Goal: Navigation & Orientation: Find specific page/section

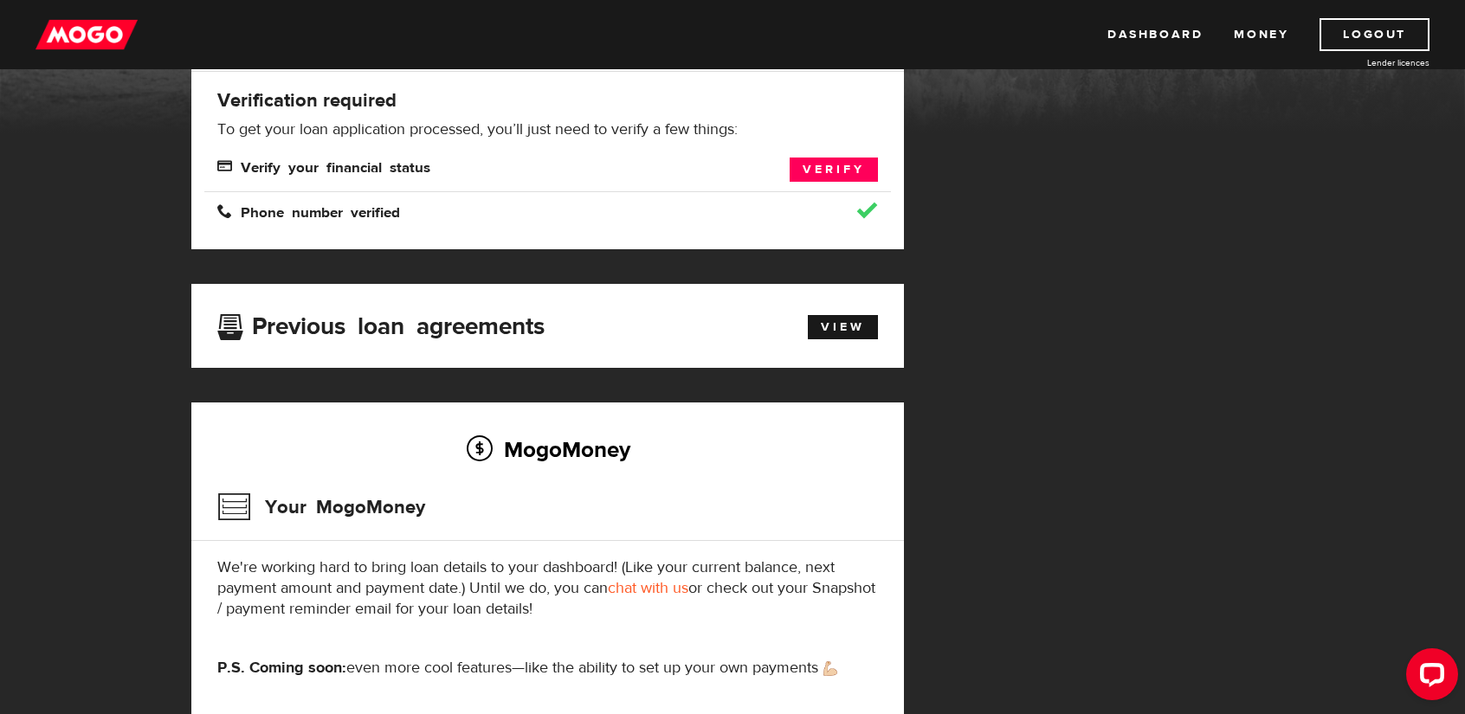
scroll to position [260, 0]
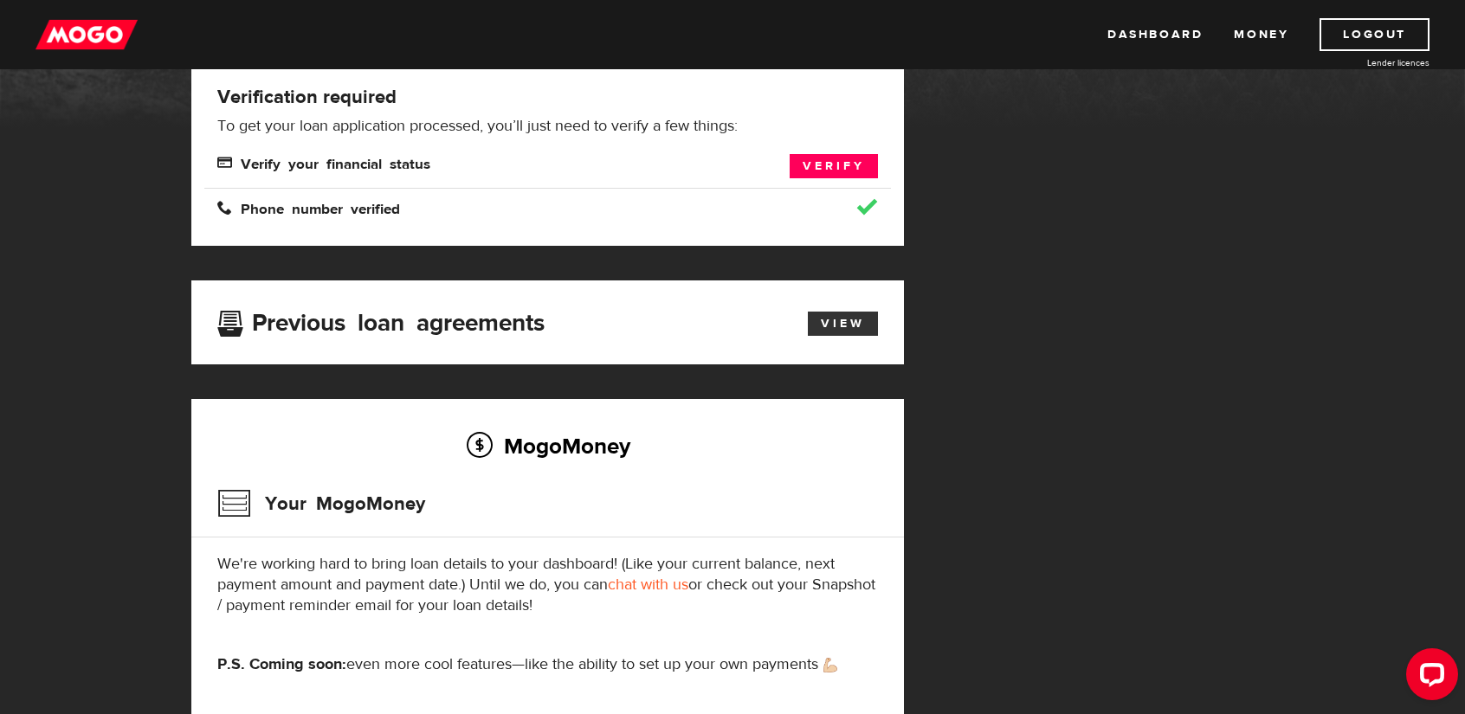
click at [865, 317] on link "View" at bounding box center [843, 324] width 70 height 24
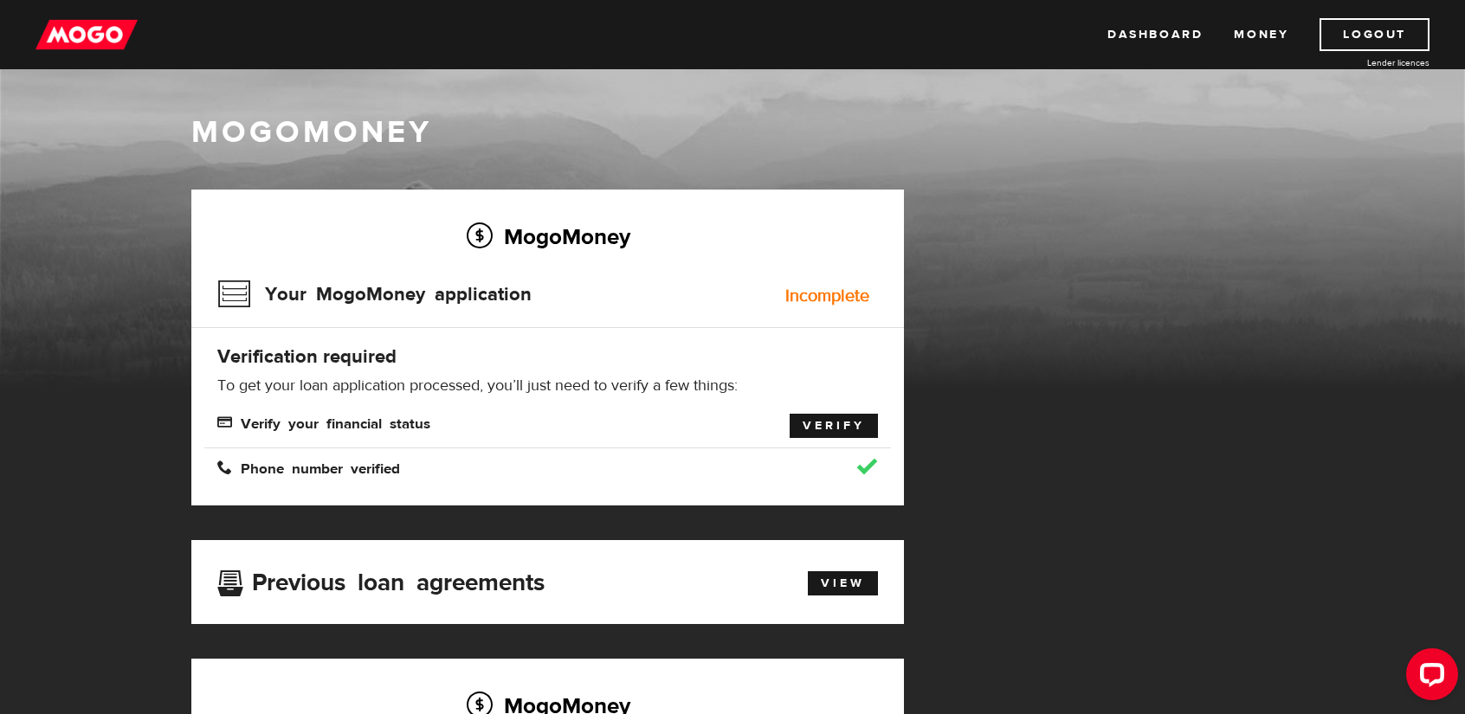
click at [831, 434] on link "Verify" at bounding box center [834, 426] width 88 height 24
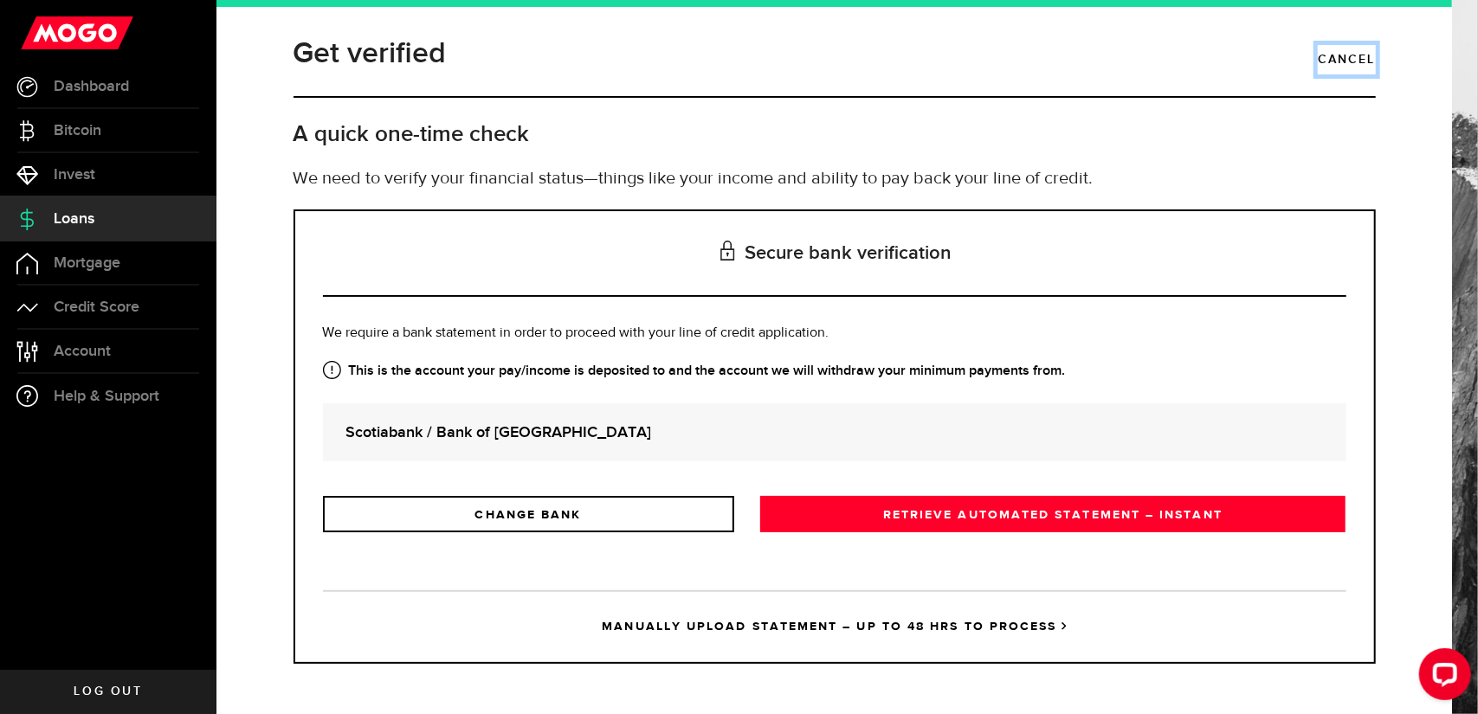
click at [1342, 55] on link "Cancel" at bounding box center [1346, 59] width 57 height 29
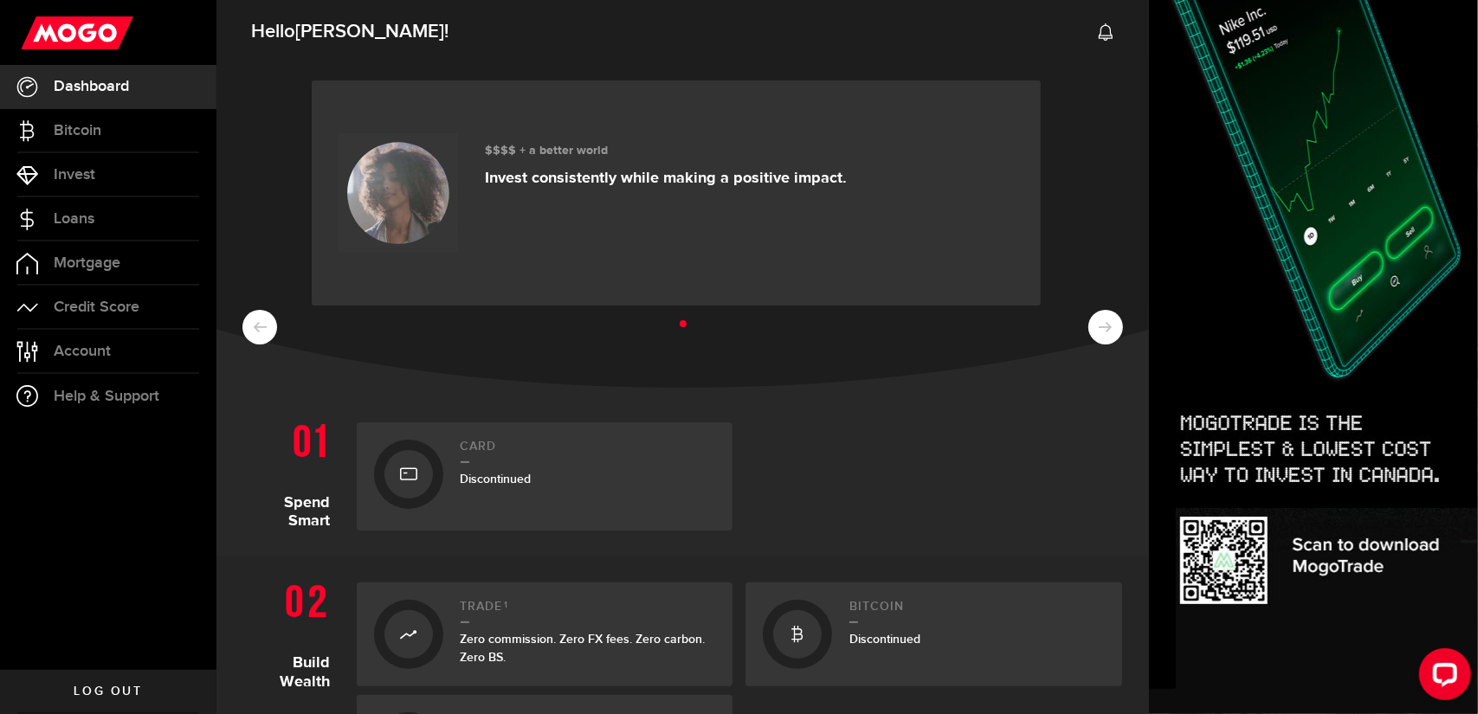
click at [1097, 323] on ul at bounding box center [682, 324] width 881 height 23
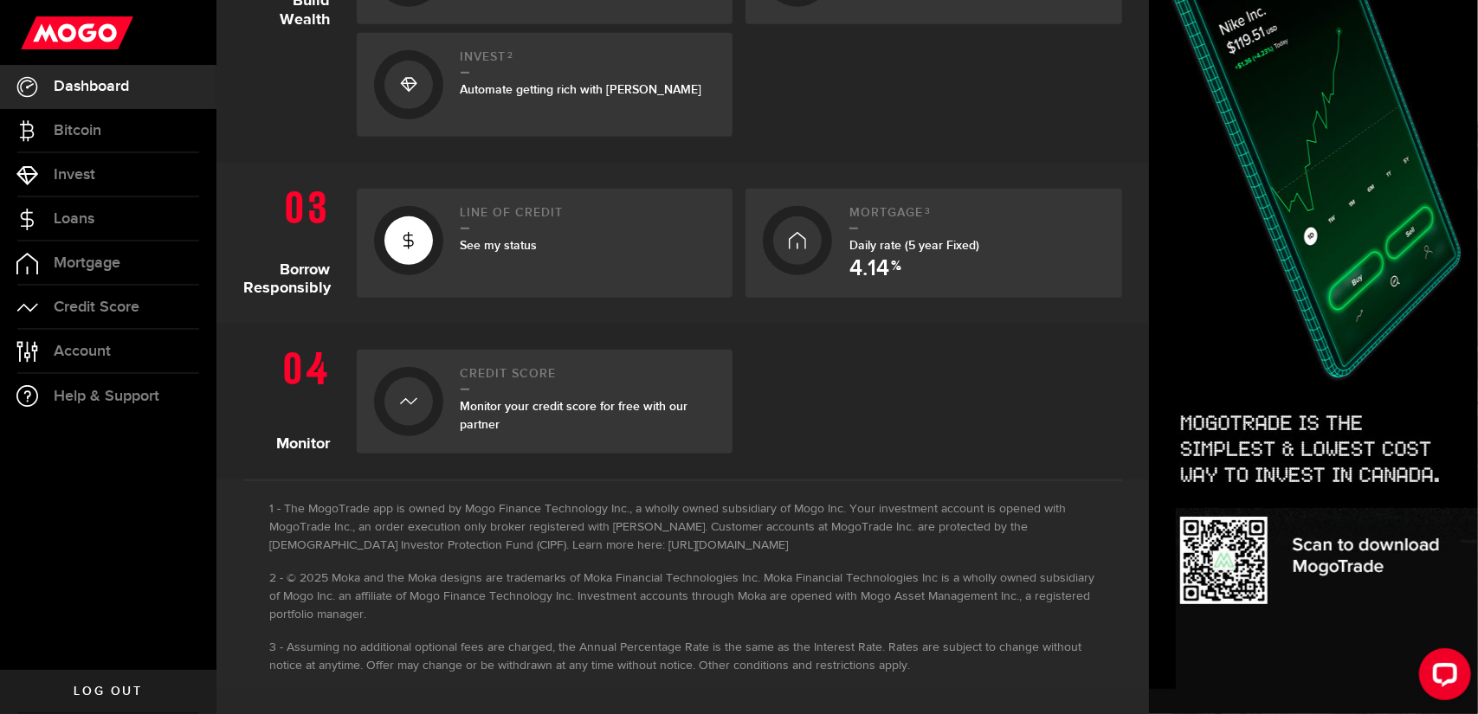
scroll to position [663, 0]
click at [423, 245] on div at bounding box center [409, 240] width 48 height 48
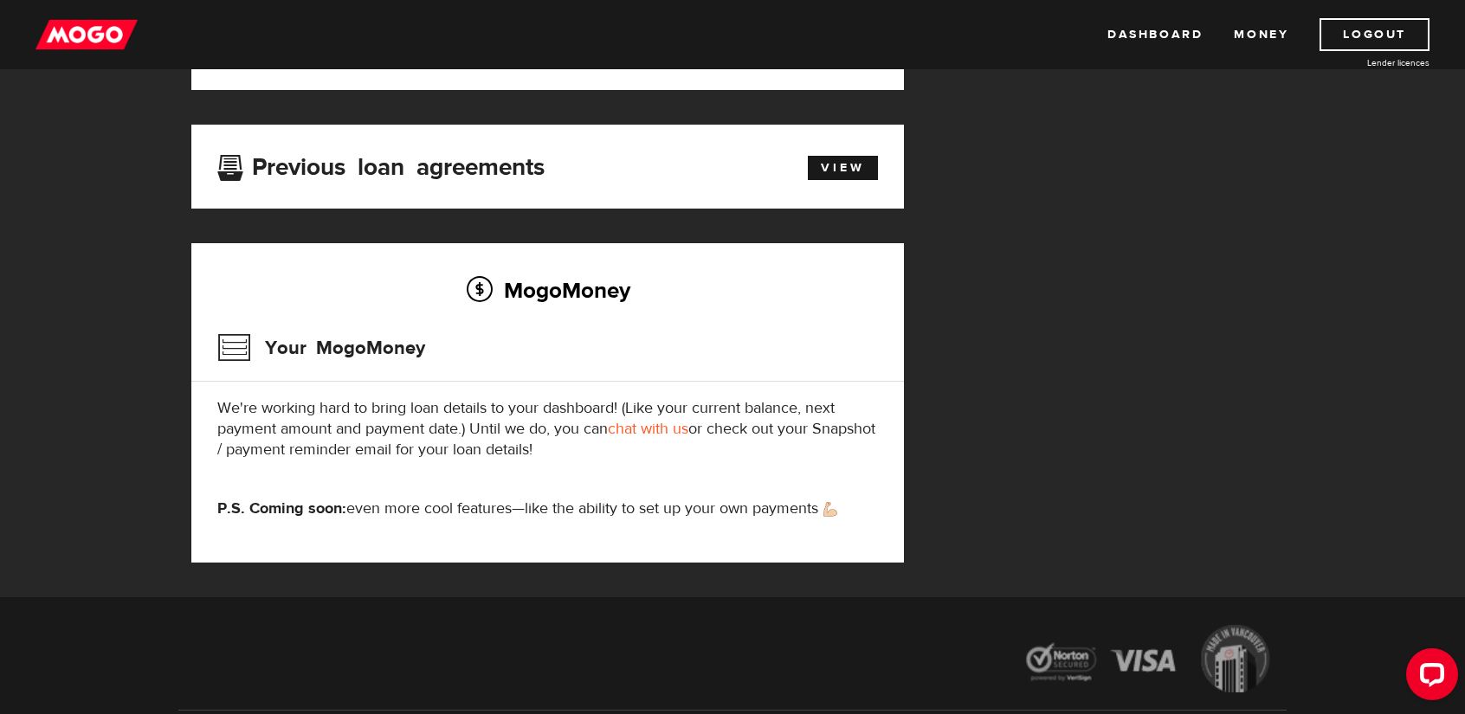
scroll to position [433, 0]
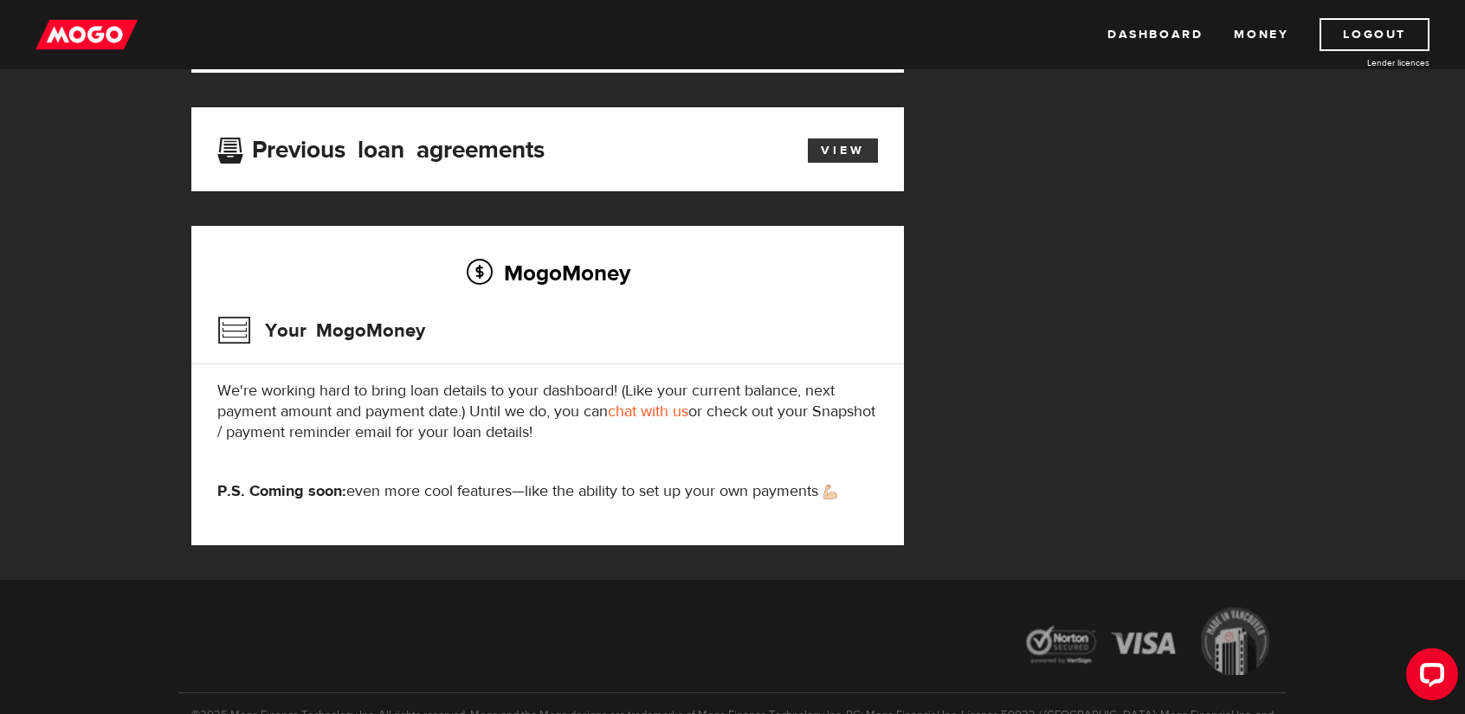
click at [837, 152] on link "View" at bounding box center [843, 151] width 70 height 24
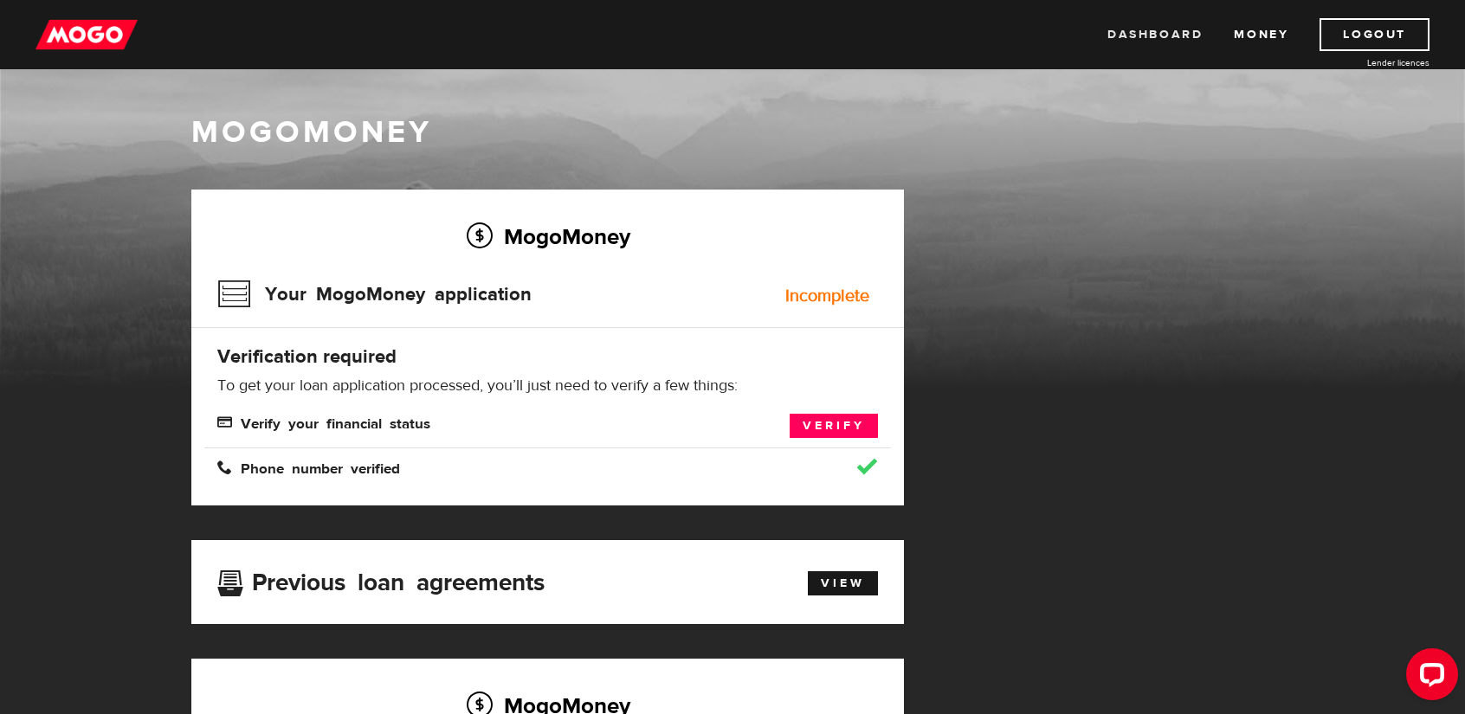
click at [1164, 40] on link "Dashboard" at bounding box center [1155, 34] width 95 height 33
click at [1349, 37] on link "Logout" at bounding box center [1375, 34] width 110 height 33
